Goal: Task Accomplishment & Management: Use online tool/utility

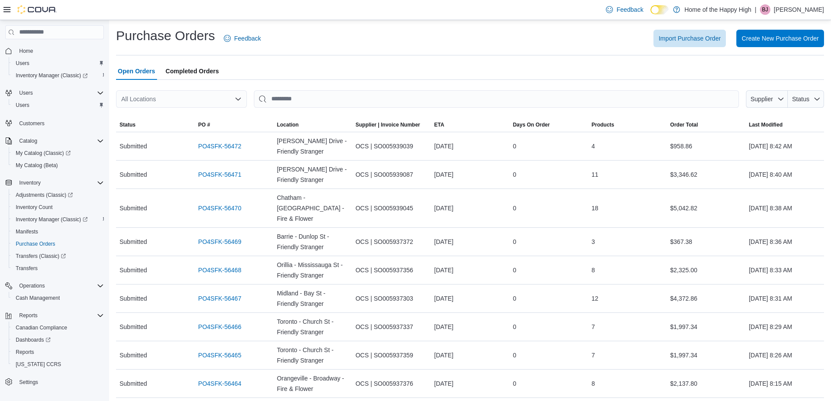
scroll to position [1261, 0]
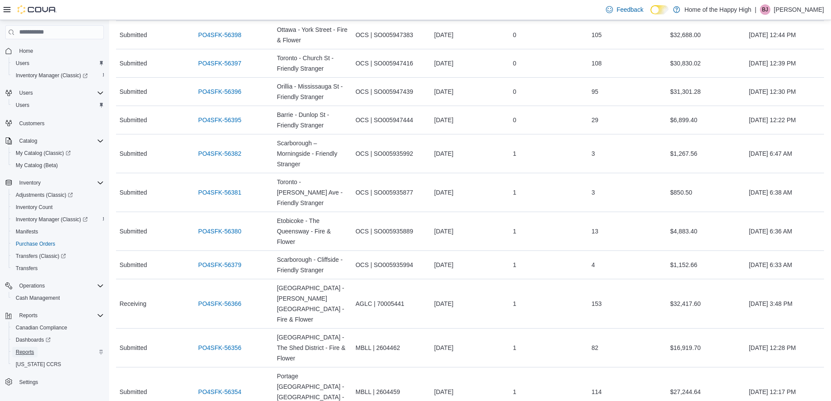
click at [34, 355] on span "Reports" at bounding box center [25, 352] width 18 height 7
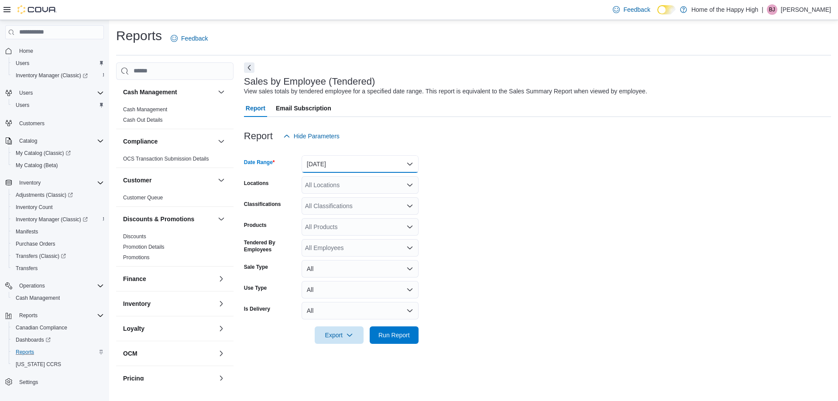
click at [351, 166] on button "[DATE]" at bounding box center [360, 163] width 117 height 17
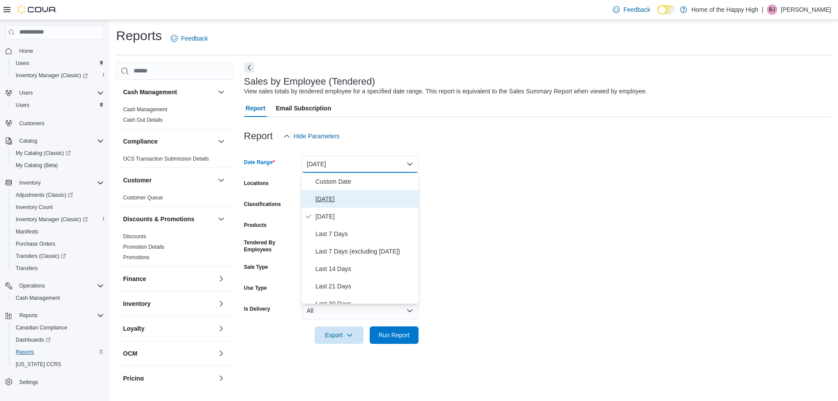
click at [339, 194] on span "[DATE]" at bounding box center [364, 199] width 99 height 10
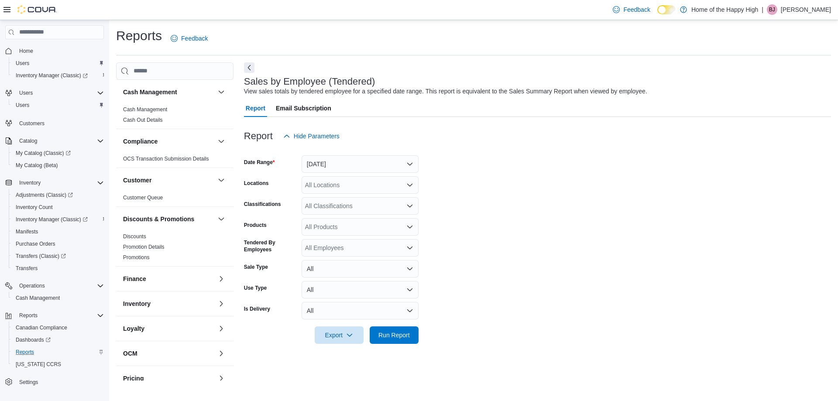
click at [339, 182] on div "All Locations" at bounding box center [360, 184] width 117 height 17
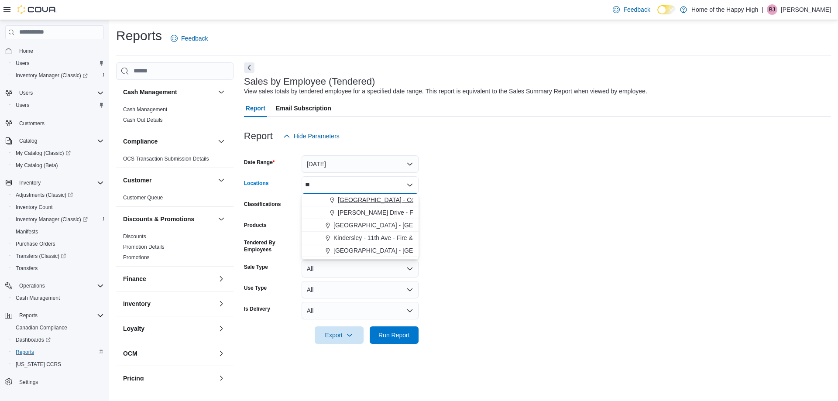
type input "**"
click at [339, 199] on span "[GEOGRAPHIC_DATA] - Cornerstone - Fire & Flower" at bounding box center [410, 199] width 144 height 9
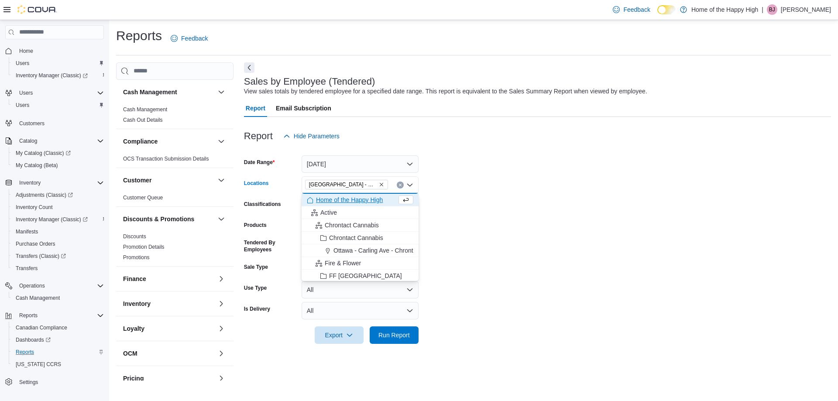
click at [557, 173] on form "Date Range [DATE] Locations [GEOGRAPHIC_DATA] - [GEOGRAPHIC_DATA] - Fire & Flow…" at bounding box center [537, 244] width 587 height 199
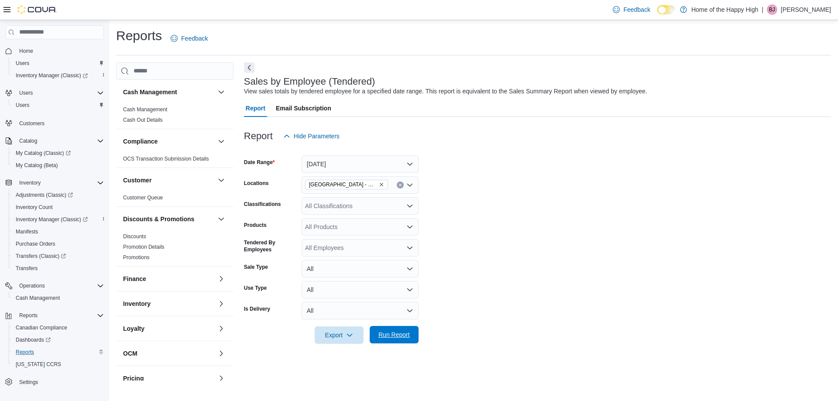
click at [396, 336] on span "Run Report" at bounding box center [393, 334] width 31 height 9
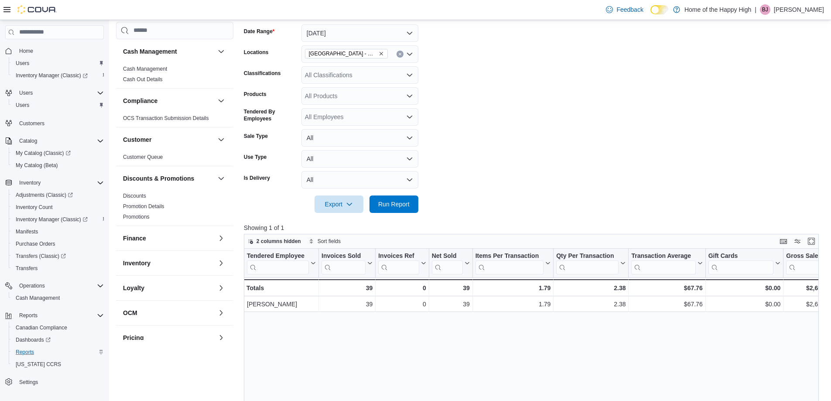
scroll to position [87, 0]
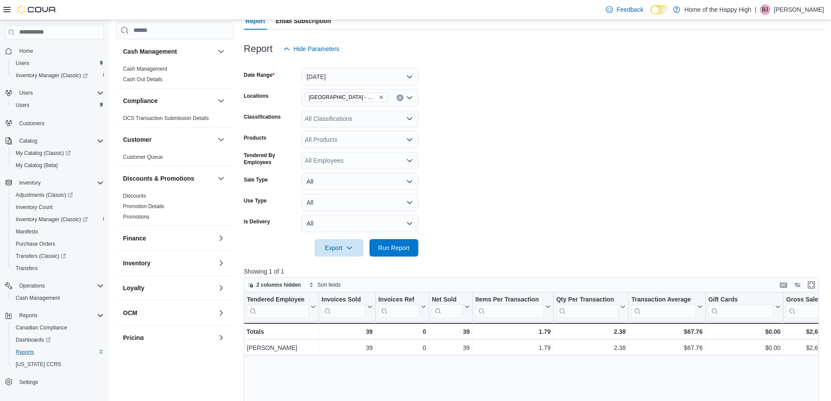
click at [380, 98] on icon "Remove Slave Lake - Cornerstone - Fire & Flower from selection in this group" at bounding box center [381, 97] width 5 height 5
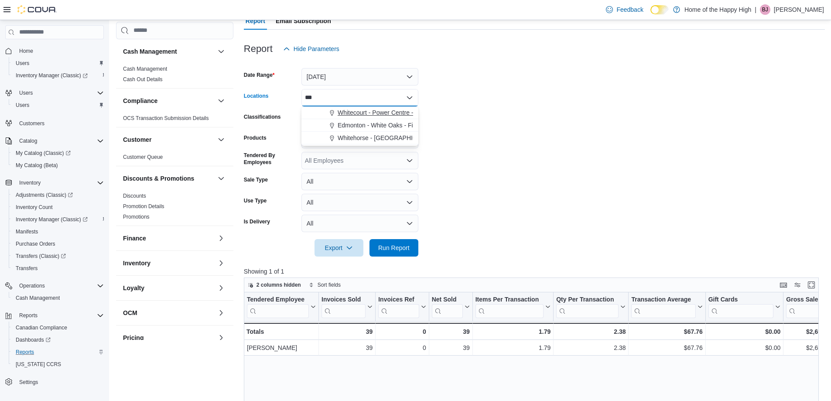
type input "***"
click at [394, 110] on span "Whitecourt - Power Centre - Fire & Flower" at bounding box center [395, 112] width 114 height 9
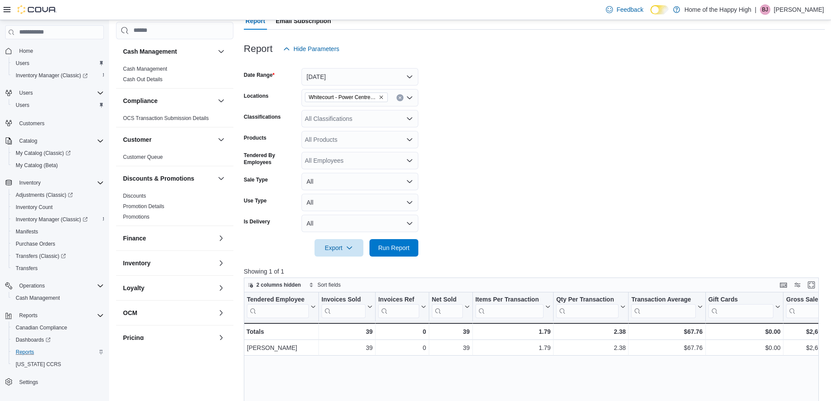
drag, startPoint x: 552, startPoint y: 106, endPoint x: 367, endPoint y: 266, distance: 244.4
click at [555, 110] on form "Date Range [DATE] Locations [GEOGRAPHIC_DATA] - Power Centre - Fire & Flower Cl…" at bounding box center [534, 157] width 581 height 199
click at [412, 250] on span "Run Report" at bounding box center [394, 247] width 38 height 17
click at [381, 99] on icon "Remove Whitecourt - Power Centre - Fire & Flower from selection in this group" at bounding box center [381, 97] width 5 height 5
type input "****"
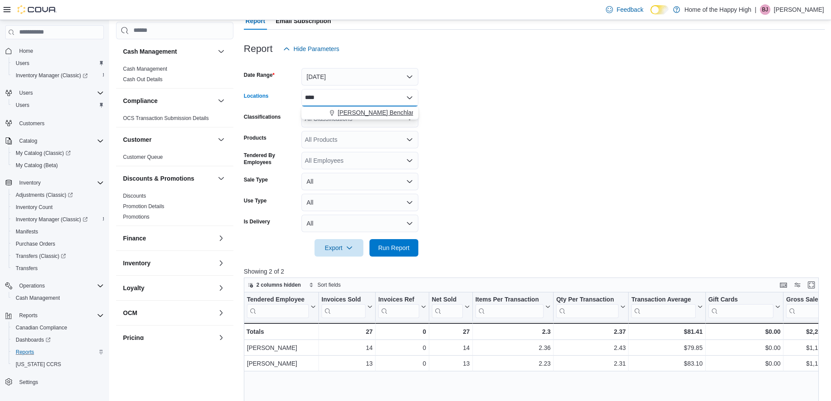
click at [390, 116] on span "[PERSON_NAME] Benchlands - Fire & Flower" at bounding box center [401, 112] width 126 height 9
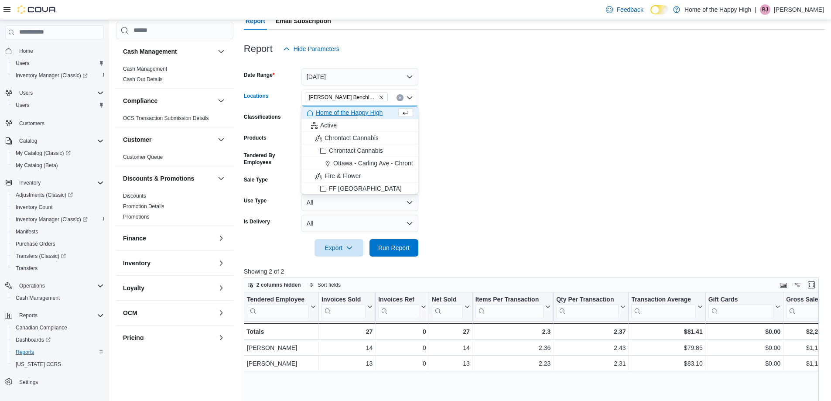
click at [507, 192] on form "Date Range [DATE] Locations [GEOGRAPHIC_DATA][PERSON_NAME][GEOGRAPHIC_DATA] Ben…" at bounding box center [534, 157] width 581 height 199
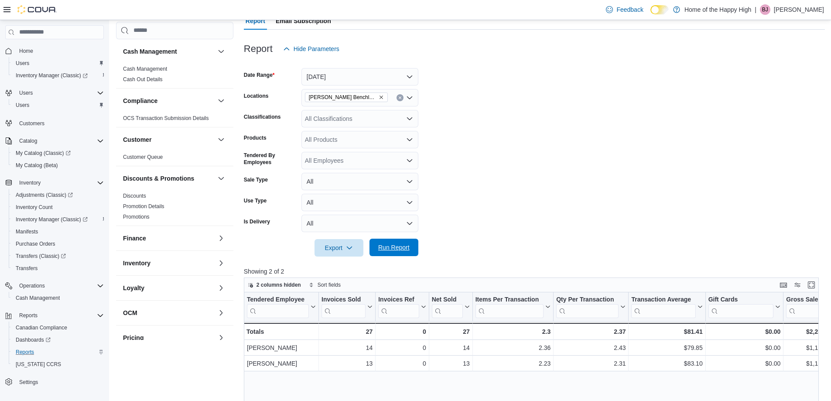
click at [396, 246] on span "Run Report" at bounding box center [393, 247] width 31 height 9
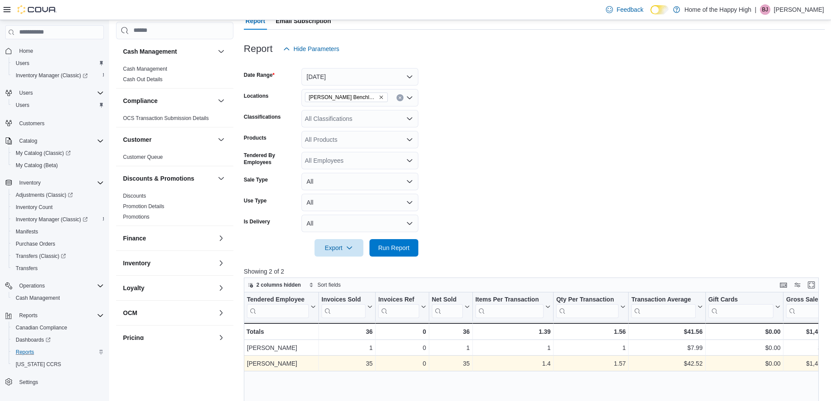
scroll to position [291, 0]
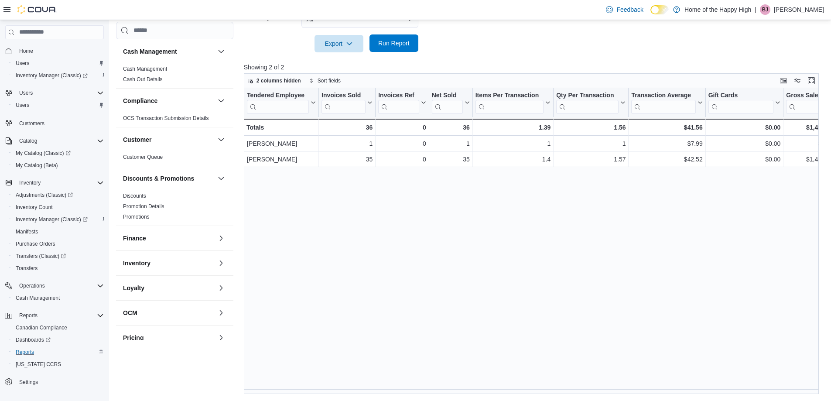
click at [397, 44] on span "Run Report" at bounding box center [393, 43] width 31 height 9
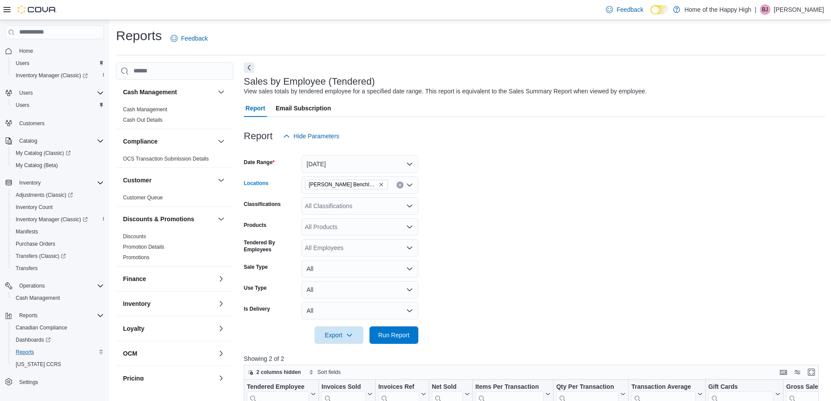
click at [381, 186] on icon "Remove Hinton - Hinton Benchlands - Fire & Flower from selection in this group" at bounding box center [381, 184] width 5 height 5
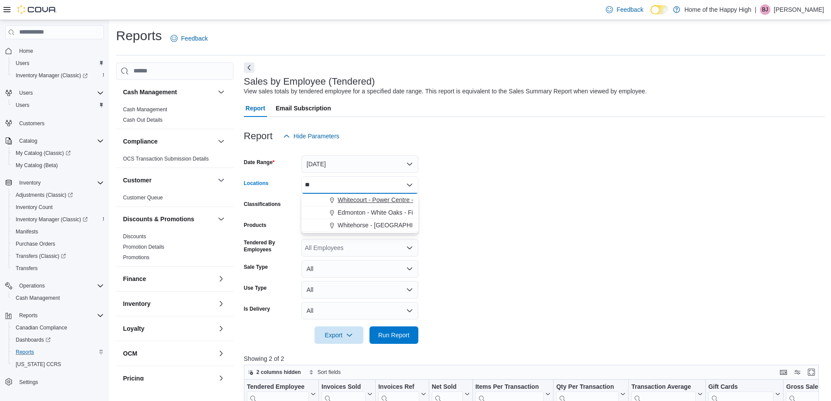
type input "**"
click at [360, 199] on span "Whitecourt - Power Centre - Fire & Flower" at bounding box center [395, 199] width 114 height 9
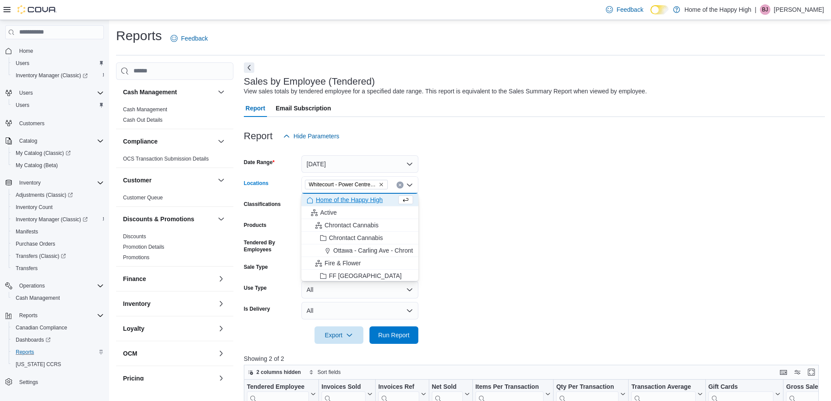
click at [555, 198] on form "Date Range [DATE] Locations [GEOGRAPHIC_DATA] - Power Centre - Fire & Flower Co…" at bounding box center [534, 244] width 581 height 199
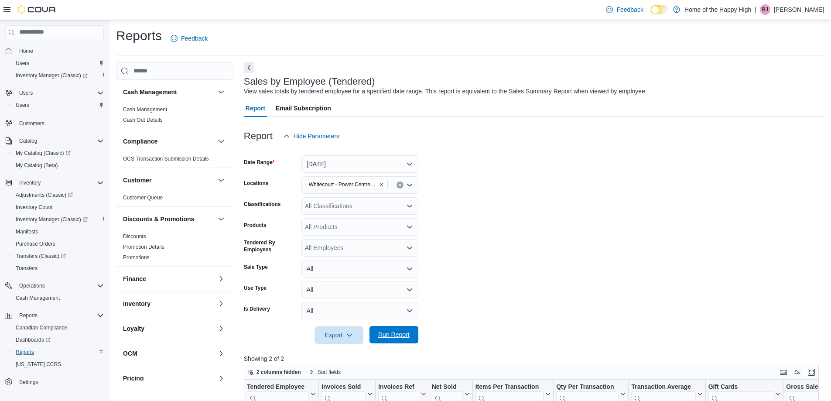
click at [393, 339] on span "Run Report" at bounding box center [393, 334] width 31 height 9
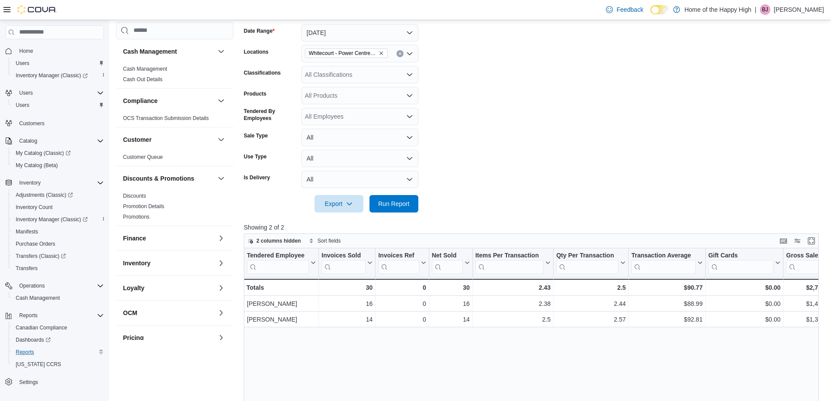
scroll to position [131, 0]
click at [394, 199] on span "Run Report" at bounding box center [394, 203] width 38 height 17
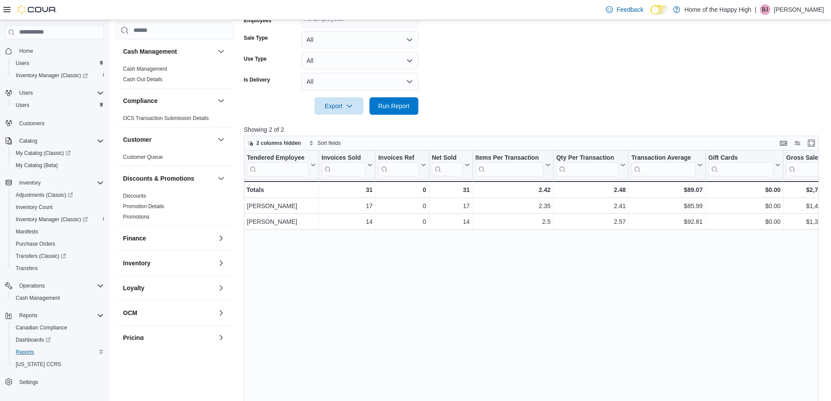
scroll to position [291, 0]
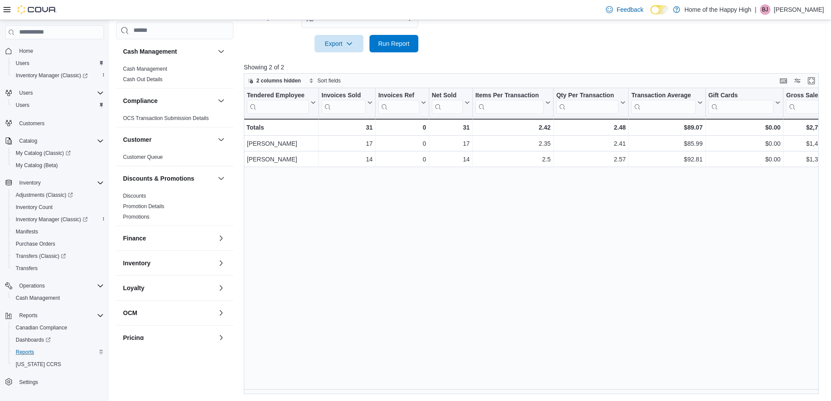
drag, startPoint x: 0, startPoint y: 1, endPoint x: 326, endPoint y: 266, distance: 420.3
click at [406, 298] on div "Tendered Employee Click to view column header actions Invoices Sold Click to vi…" at bounding box center [534, 241] width 581 height 306
click at [387, 47] on span "Run Report" at bounding box center [393, 43] width 31 height 9
click at [393, 44] on span "Run Report" at bounding box center [393, 43] width 31 height 9
click at [386, 39] on span "Run Report" at bounding box center [394, 42] width 38 height 17
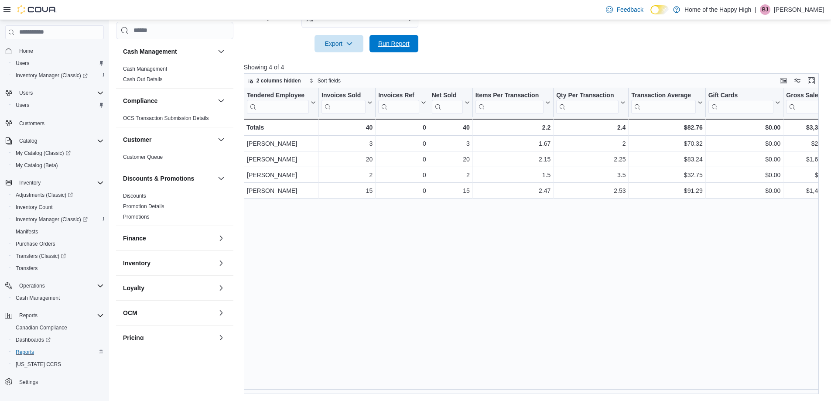
drag, startPoint x: 397, startPoint y: 44, endPoint x: 507, endPoint y: 44, distance: 110.4
click at [397, 44] on span "Run Report" at bounding box center [393, 43] width 31 height 9
